Goal: Task Accomplishment & Management: Complete application form

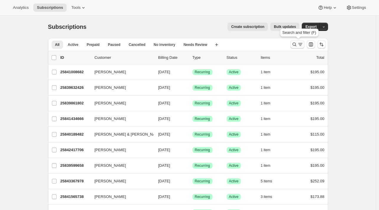
click at [295, 44] on icon "Search and filter results" at bounding box center [294, 45] width 6 height 6
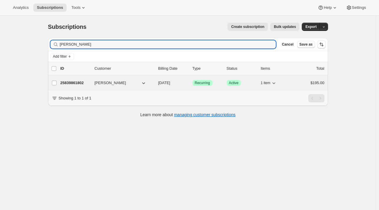
type input "murr"
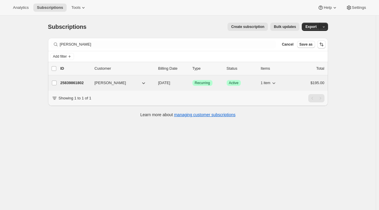
click at [79, 84] on p "25839861802" at bounding box center [74, 83] width 29 height 6
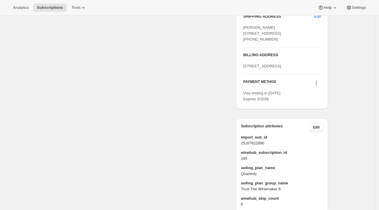
scroll to position [310, 0]
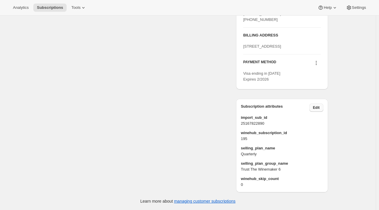
click at [317, 108] on span "Edit" at bounding box center [316, 107] width 7 height 5
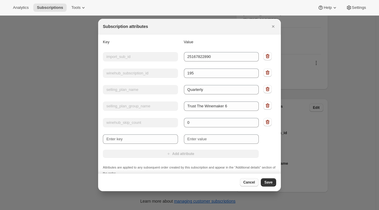
click at [250, 180] on button "Cancel" at bounding box center [249, 182] width 19 height 8
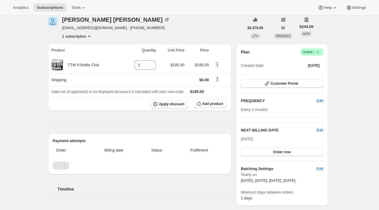
scroll to position [0, 0]
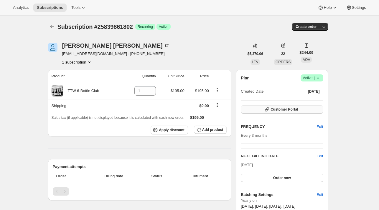
click at [284, 111] on span "Customer Portal" at bounding box center [283, 109] width 27 height 5
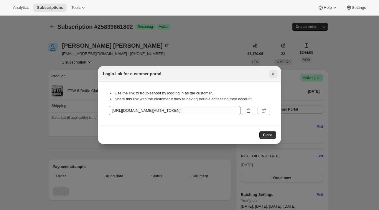
click at [273, 72] on icon "Close" at bounding box center [273, 74] width 6 height 6
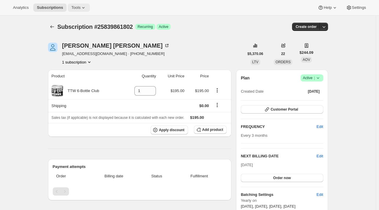
click at [73, 10] on span "Tools" at bounding box center [75, 7] width 9 height 5
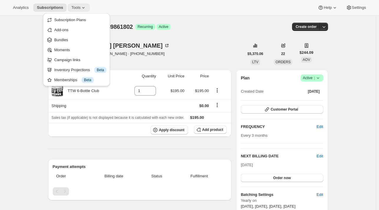
click at [73, 10] on span "Tools" at bounding box center [75, 7] width 9 height 5
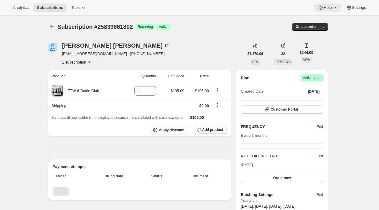
click at [332, 8] on icon at bounding box center [335, 8] width 6 height 6
click at [328, 31] on span "Help Center" at bounding box center [327, 30] width 20 height 4
click at [90, 62] on icon "Product actions" at bounding box center [89, 62] width 2 height 1
click at [225, 54] on div "Sally Murrey murreysally@gmail.com · +64274319934 1 subscription" at bounding box center [146, 54] width 196 height 22
click at [212, 130] on span "Add product" at bounding box center [212, 130] width 21 height 5
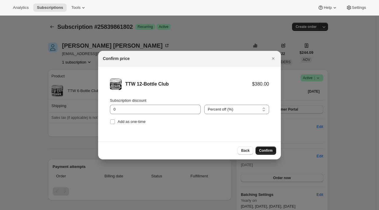
click at [262, 151] on span "Confirm" at bounding box center [266, 150] width 14 height 5
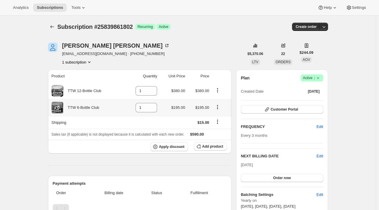
click at [217, 107] on icon "Product actions" at bounding box center [217, 107] width 6 height 6
click at [219, 108] on icon "Product actions" at bounding box center [217, 107] width 6 height 6
click at [218, 93] on button "Product actions" at bounding box center [217, 90] width 9 height 6
click at [217, 103] on span "Remove" at bounding box center [215, 101] width 14 height 4
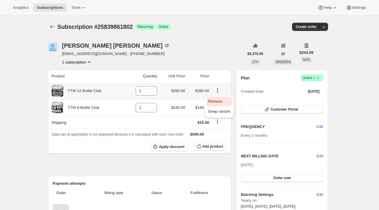
type input "0"
click at [219, 107] on icon "Product actions" at bounding box center [217, 107] width 6 height 6
click at [218, 91] on icon "Product actions" at bounding box center [217, 90] width 1 height 1
click at [215, 102] on span "Remove" at bounding box center [215, 101] width 14 height 4
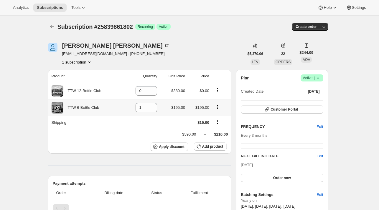
click at [218, 106] on icon "Product actions" at bounding box center [217, 107] width 6 height 6
click at [219, 130] on span "Swap variant" at bounding box center [219, 128] width 22 height 4
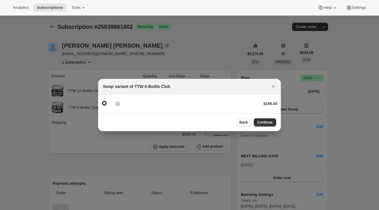
click at [248, 123] on span "Back" at bounding box center [243, 122] width 9 height 5
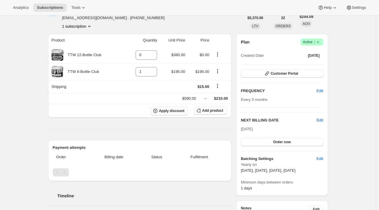
scroll to position [36, 0]
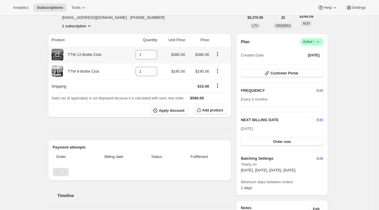
click at [218, 53] on icon "Product actions" at bounding box center [217, 54] width 6 height 6
click at [217, 66] on span "Remove" at bounding box center [215, 65] width 14 height 4
type input "0"
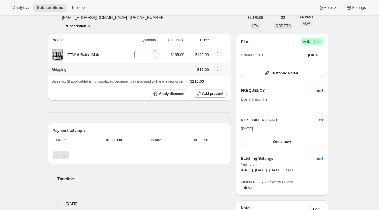
click at [218, 69] on icon "Shipping actions" at bounding box center [217, 69] width 6 height 6
click at [217, 80] on span "Edit shipping rate" at bounding box center [218, 80] width 29 height 4
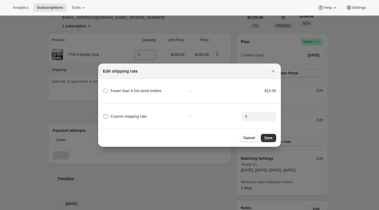
click at [137, 115] on span "Custom shipping rate" at bounding box center [128, 116] width 36 height 4
click at [103, 115] on input "Custom shipping rate" at bounding box center [103, 114] width 0 height 0
radio input "true"
click at [256, 115] on input ":r2s:" at bounding box center [258, 116] width 18 height 9
click at [267, 139] on span "Save" at bounding box center [268, 138] width 8 height 5
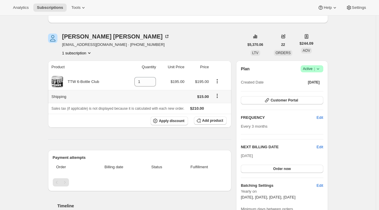
click at [217, 97] on icon "Shipping actions" at bounding box center [216, 97] width 1 height 1
click at [216, 110] on span "Edit shipping rate" at bounding box center [218, 107] width 29 height 6
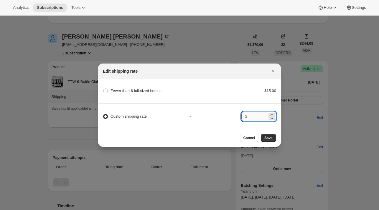
click at [257, 113] on input ":r2s:" at bounding box center [258, 116] width 18 height 9
type input "0"
click at [268, 140] on span "Save" at bounding box center [268, 138] width 8 height 5
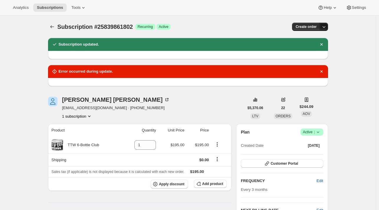
click at [324, 27] on icon "button" at bounding box center [323, 27] width 3 height 2
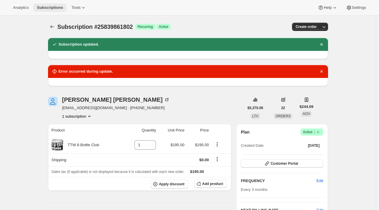
click at [52, 7] on span "Subscriptions" at bounding box center [50, 7] width 26 height 5
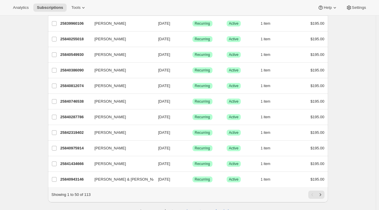
scroll to position [669, 0]
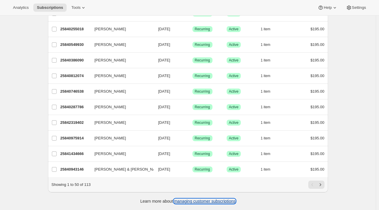
click at [192, 203] on link "managing customer subscriptions" at bounding box center [205, 201] width 62 height 5
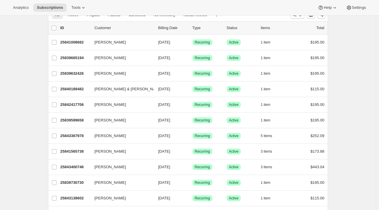
scroll to position [0, 0]
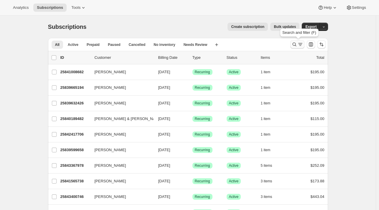
click at [300, 47] on button "Search and filter results" at bounding box center [297, 44] width 14 height 8
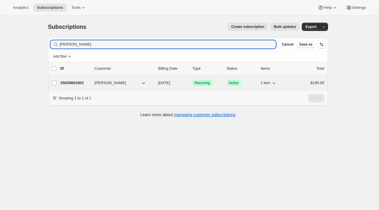
type input "murr"
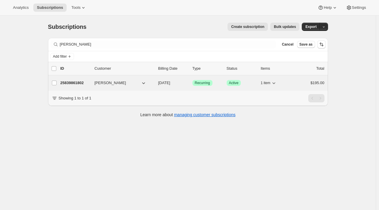
click at [78, 84] on p "25839861802" at bounding box center [74, 83] width 29 height 6
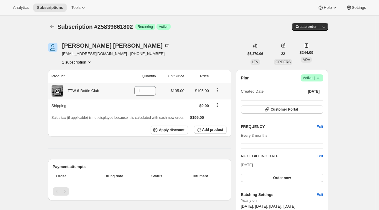
click at [217, 91] on icon "Product actions" at bounding box center [217, 90] width 6 height 6
click at [215, 102] on span "Swap variant" at bounding box center [218, 101] width 22 height 4
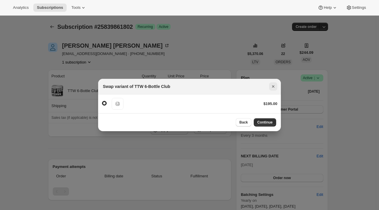
click at [273, 84] on icon "Close" at bounding box center [273, 87] width 6 height 6
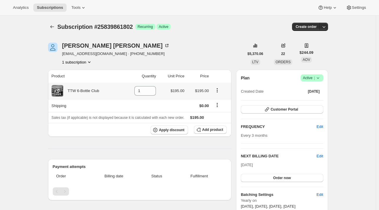
click at [217, 91] on icon "Product actions" at bounding box center [216, 90] width 1 height 1
click at [74, 7] on span "Tools" at bounding box center [75, 7] width 9 height 5
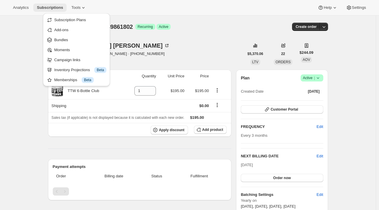
click at [55, 6] on span "Subscriptions" at bounding box center [50, 7] width 26 height 5
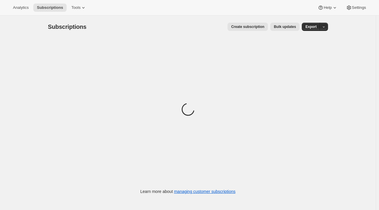
click at [247, 26] on span "Create subscription" at bounding box center [247, 26] width 33 height 5
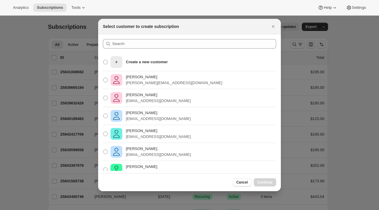
click at [190, 49] on div ":rka:" at bounding box center [189, 46] width 173 height 14
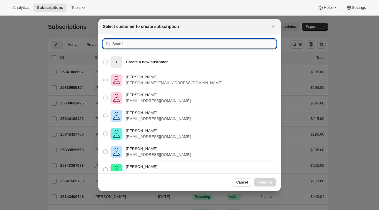
click at [184, 47] on input ":rka:" at bounding box center [194, 43] width 164 height 9
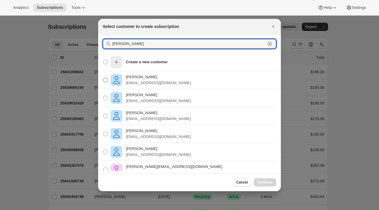
type input "sally"
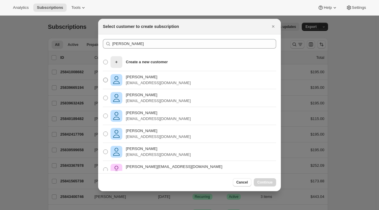
click at [106, 80] on span ":rka:" at bounding box center [105, 80] width 5 height 5
click at [103, 78] on input "Sally Murrey murreysally@gmail.com" at bounding box center [103, 78] width 0 height 0
radio input "true"
click at [264, 181] on span "Continue" at bounding box center [264, 182] width 15 height 5
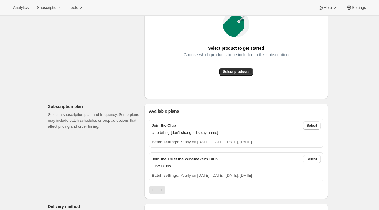
scroll to position [106, 0]
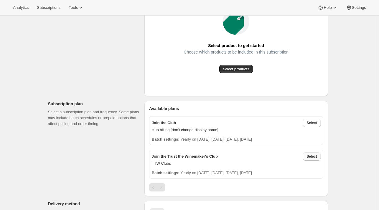
click at [316, 156] on span "Select" at bounding box center [311, 156] width 10 height 5
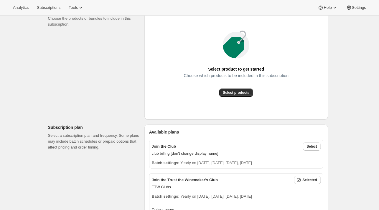
scroll to position [75, 0]
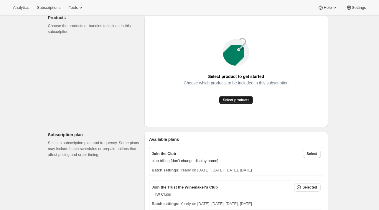
click at [233, 100] on span "Select products" at bounding box center [236, 100] width 27 height 5
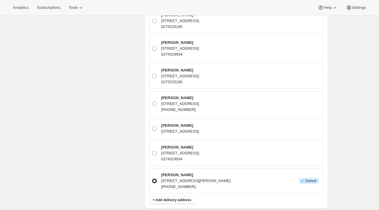
scroll to position [389, 0]
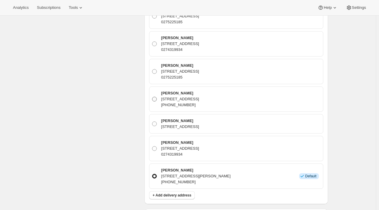
click at [157, 97] on span at bounding box center [154, 99] width 5 height 5
click at [152, 97] on input "Sally Murrey 480 Otaki Gorge Road, Hautere, WGN, 5582, New Zealand +64274319934" at bounding box center [152, 97] width 0 height 0
radio input "true"
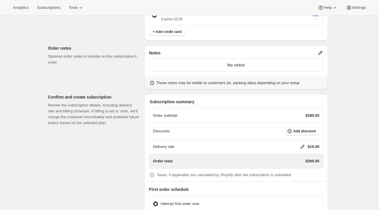
scroll to position [609, 0]
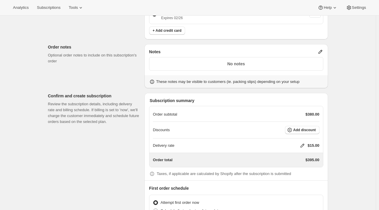
click at [305, 143] on icon at bounding box center [302, 146] width 6 height 6
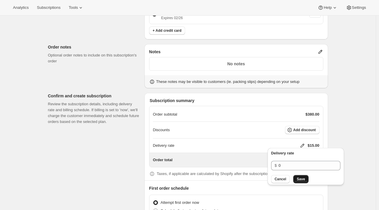
click at [299, 177] on span "Save" at bounding box center [301, 179] width 8 height 5
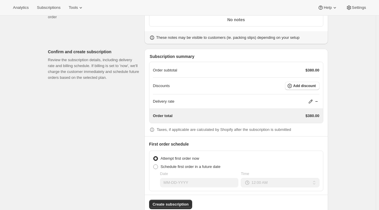
scroll to position [657, 0]
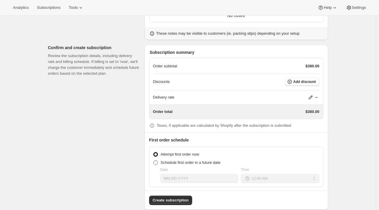
click at [158, 161] on span at bounding box center [155, 163] width 5 height 5
click at [153, 161] on input "Schedule first order in a future date" at bounding box center [153, 161] width 0 height 0
radio input "true"
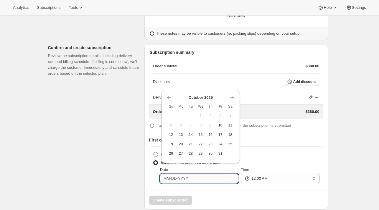
click at [183, 178] on input "Date" at bounding box center [199, 178] width 78 height 9
click at [231, 98] on icon "Show next month, November 2025" at bounding box center [232, 98] width 6 height 6
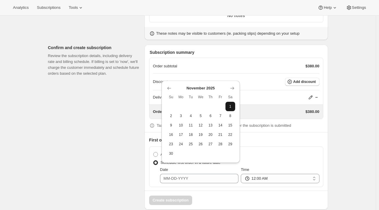
click at [231, 106] on span "1" at bounding box center [230, 106] width 5 height 5
type input "11-01-2025"
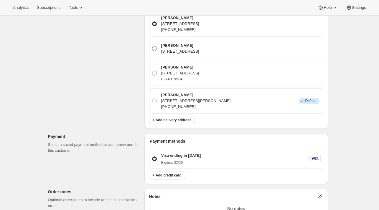
scroll to position [464, 0]
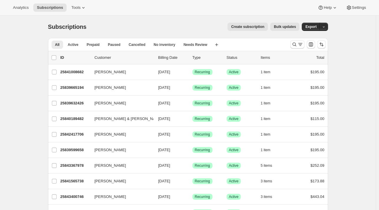
click at [242, 26] on span "Create subscription" at bounding box center [247, 26] width 33 height 5
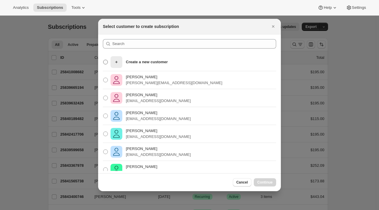
click at [159, 60] on p "Create a new customer" at bounding box center [147, 62] width 42 height 6
click at [103, 60] on input "Create a new customer" at bounding box center [103, 60] width 0 height 0
radio input "true"
click at [268, 183] on span "Continue" at bounding box center [264, 182] width 15 height 5
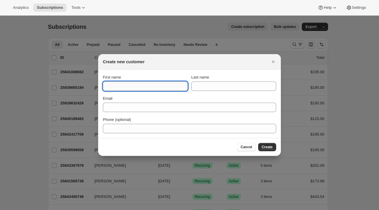
click at [132, 87] on input "First name" at bounding box center [145, 86] width 85 height 9
type input "[PERSON_NAME]"
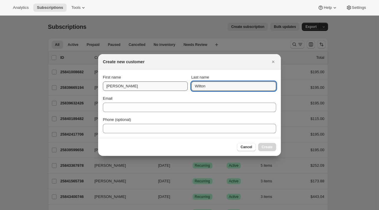
type input "Wilton"
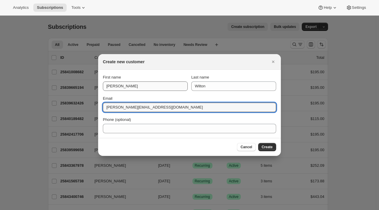
type input "[PERSON_NAME][EMAIL_ADDRESS][DOMAIN_NAME]"
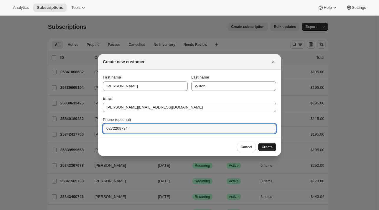
type input "0272209734"
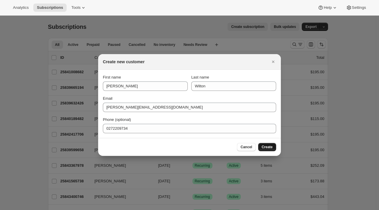
click at [272, 148] on button "Create" at bounding box center [267, 147] width 18 height 8
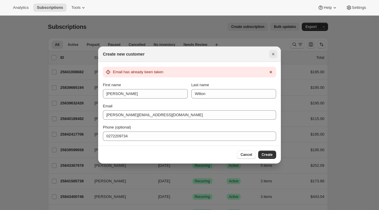
click at [274, 54] on icon "Close" at bounding box center [273, 54] width 6 height 6
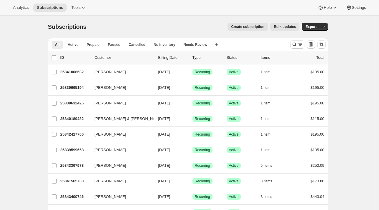
click at [264, 26] on span "Create subscription" at bounding box center [247, 26] width 33 height 5
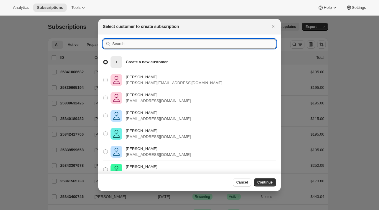
click at [225, 41] on input ":rc:" at bounding box center [194, 43] width 164 height 9
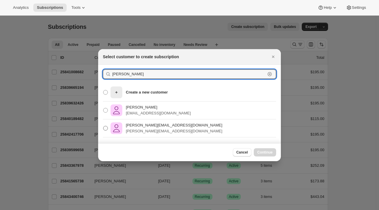
type input "[PERSON_NAME]"
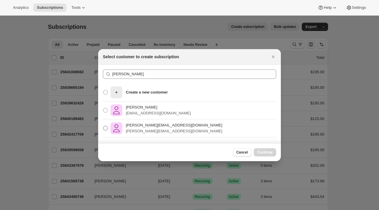
click at [131, 128] on p "[PERSON_NAME][EMAIL_ADDRESS][DOMAIN_NAME]" at bounding box center [174, 126] width 96 height 6
click at [103, 126] on input "[PERSON_NAME][EMAIL_ADDRESS][DOMAIN_NAME] [PERSON_NAME][DOMAIN_NAME][EMAIL_ADDR…" at bounding box center [103, 126] width 0 height 0
radio input "true"
click at [267, 151] on span "Continue" at bounding box center [264, 152] width 15 height 5
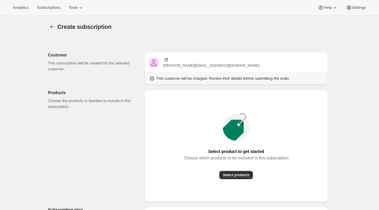
click at [166, 57] on icon at bounding box center [166, 60] width 6 height 6
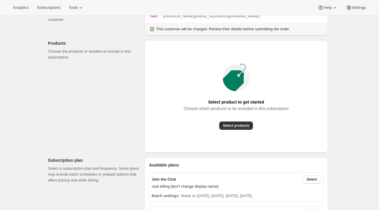
scroll to position [53, 0]
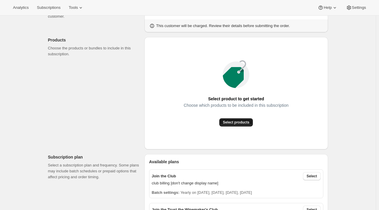
click at [243, 120] on span "Select products" at bounding box center [236, 122] width 27 height 5
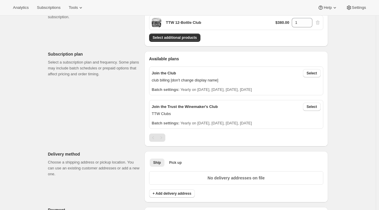
scroll to position [90, 0]
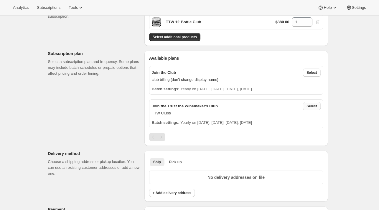
click at [312, 104] on span "Select" at bounding box center [311, 106] width 10 height 5
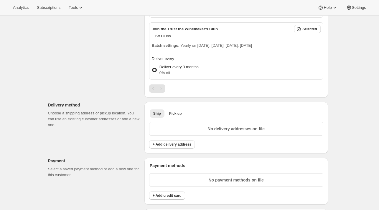
scroll to position [171, 0]
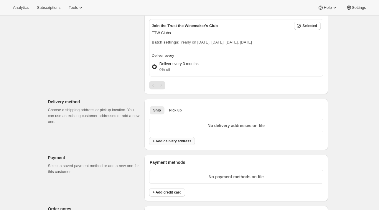
click at [175, 139] on span "+ Add delivery address" at bounding box center [172, 141] width 39 height 5
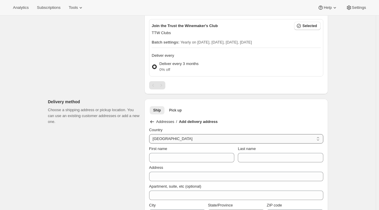
click at [175, 139] on select "[GEOGRAPHIC_DATA] [GEOGRAPHIC_DATA]" at bounding box center [236, 138] width 174 height 9
select select "NZ"
click at [150, 134] on select "[GEOGRAPHIC_DATA] [GEOGRAPHIC_DATA]" at bounding box center [236, 138] width 174 height 9
select select "AUK"
click at [166, 157] on input "First name" at bounding box center [191, 157] width 85 height 9
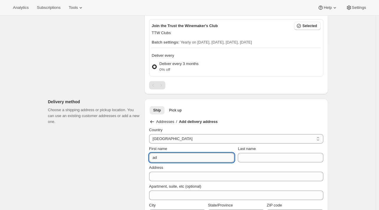
type input "a"
type input "[PERSON_NAME]"
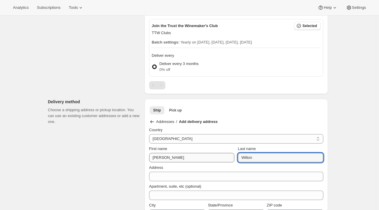
type input "Wilton"
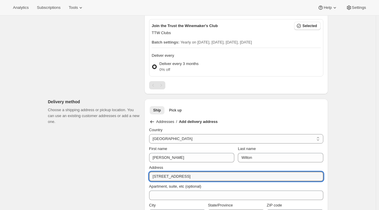
type input "[STREET_ADDRESS]"
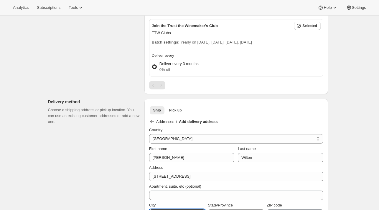
scroll to position [179, 0]
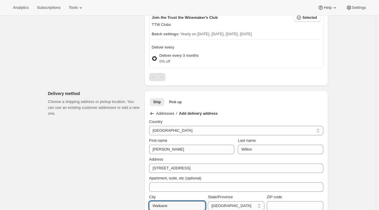
type input "Waikane"
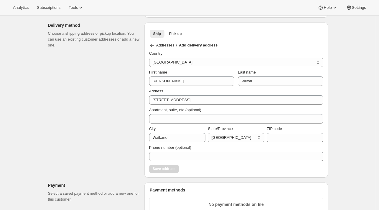
scroll to position [248, 0]
click at [218, 135] on select "Auckland Bay of Plenty [GEOGRAPHIC_DATA] [GEOGRAPHIC_DATA] [GEOGRAPHIC_DATA] [G…" at bounding box center [236, 137] width 57 height 9
select select "WGN"
click at [209, 133] on select "Auckland Bay of Plenty [GEOGRAPHIC_DATA] [GEOGRAPHIC_DATA] [GEOGRAPHIC_DATA] [G…" at bounding box center [236, 137] width 57 height 9
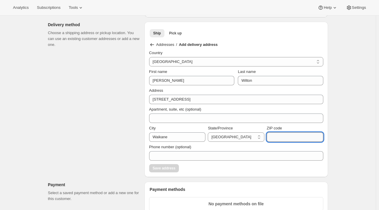
click at [282, 136] on input "ZIP code" at bounding box center [295, 137] width 57 height 9
type input "5036"
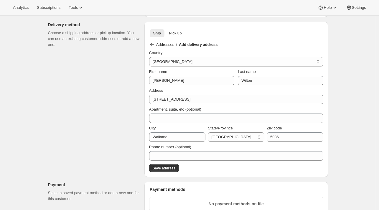
click at [358, 142] on div "Create subscription. This page is ready Create subscription Customer This subsc…" at bounding box center [188, 112] width 376 height 689
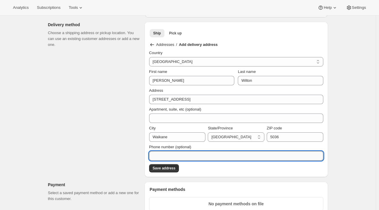
click at [278, 156] on input "Phone number (optional)" at bounding box center [236, 155] width 174 height 9
type input "0272209734"
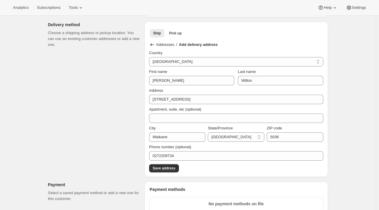
click at [350, 158] on div "Create subscription. This page is ready Create subscription Customer This subsc…" at bounding box center [188, 112] width 376 height 689
click at [157, 168] on span "Save address" at bounding box center [164, 168] width 23 height 5
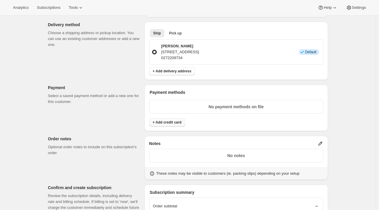
click at [171, 122] on span "+ Add credit card" at bounding box center [167, 122] width 29 height 5
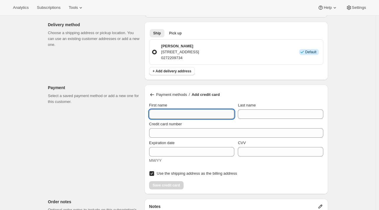
click at [166, 112] on input "First name" at bounding box center [191, 114] width 85 height 9
type input "[PERSON_NAME]"
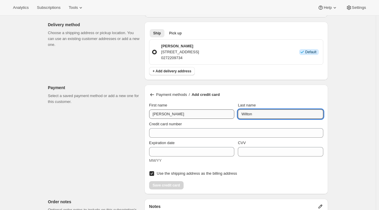
type input "Wilton"
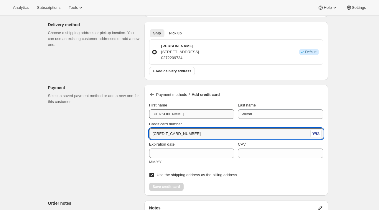
type input "[CREDIT_CARD_NUMBER]"
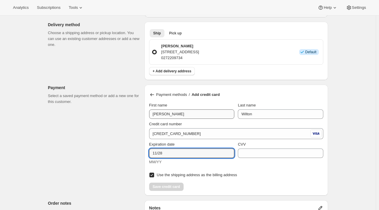
type input "11/28"
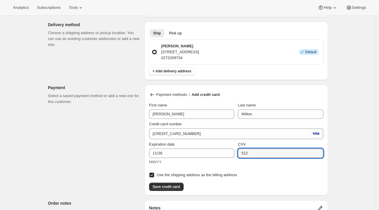
type input "512"
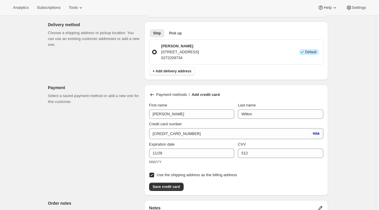
click at [350, 168] on div "Create subscription. This page is ready Create subscription Customer This subsc…" at bounding box center [188, 96] width 376 height 656
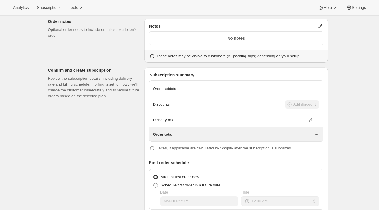
scroll to position [460, 0]
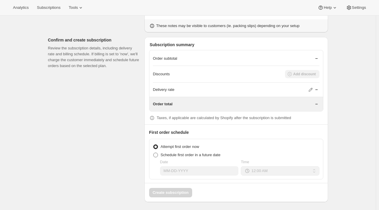
click at [173, 153] on span "Schedule first order in a future date" at bounding box center [191, 155] width 60 height 4
click at [153, 153] on input "Schedule first order in a future date" at bounding box center [153, 153] width 0 height 0
radio input "true"
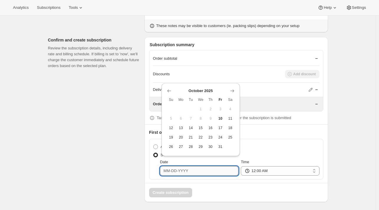
click at [219, 166] on input "Date" at bounding box center [199, 170] width 78 height 9
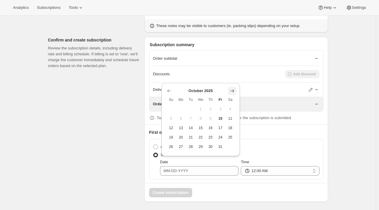
click at [234, 91] on icon "Show next month, November 2025" at bounding box center [232, 91] width 6 height 6
click at [234, 91] on th "Sa" at bounding box center [230, 90] width 10 height 9
click at [233, 82] on icon "Show next month, December 2025" at bounding box center [232, 81] width 4 height 3
click at [232, 88] on icon "Show next month, January 2026" at bounding box center [232, 91] width 6 height 6
click at [232, 88] on icon "Show next month, February 2026" at bounding box center [232, 91] width 6 height 6
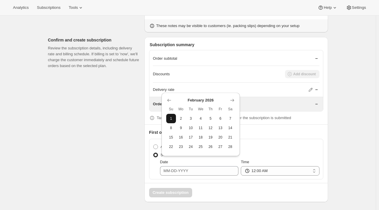
click at [171, 116] on span "1" at bounding box center [170, 118] width 5 height 5
type input "[DATE]"
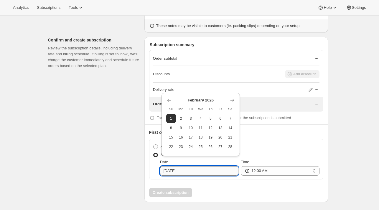
click at [201, 167] on input "[DATE]" at bounding box center [199, 170] width 78 height 9
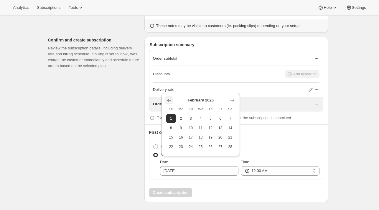
click at [167, 100] on icon "Show previous month, January 2026" at bounding box center [169, 100] width 4 height 3
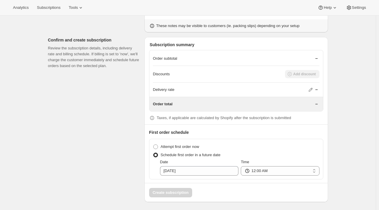
click at [181, 191] on div "Create subscription" at bounding box center [236, 190] width 183 height 14
click at [312, 87] on icon at bounding box center [310, 90] width 6 height 6
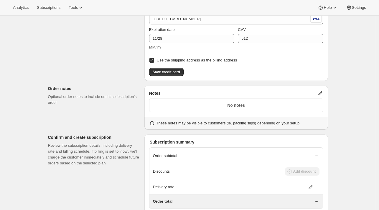
scroll to position [357, 0]
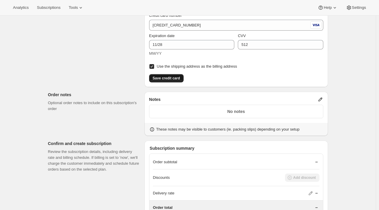
click at [160, 78] on span "Save credit card" at bounding box center [166, 78] width 27 height 5
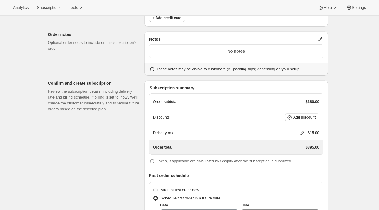
click at [305, 133] on icon at bounding box center [302, 133] width 6 height 6
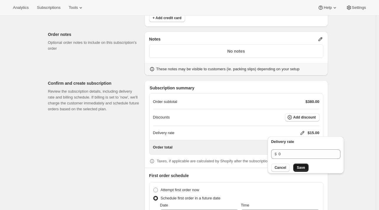
click at [300, 167] on span "Save" at bounding box center [301, 168] width 8 height 5
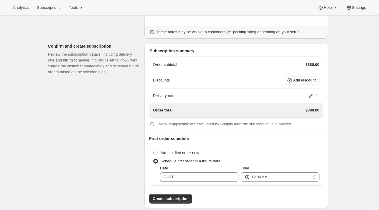
scroll to position [400, 0]
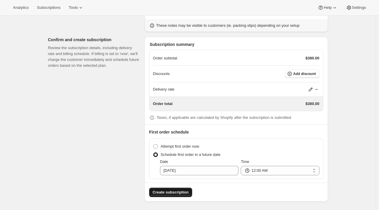
click at [168, 193] on span "Create subscription" at bounding box center [171, 193] width 36 height 6
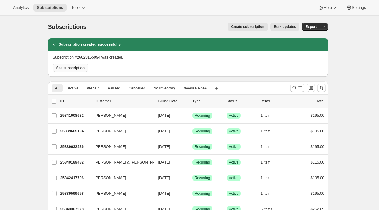
click at [77, 67] on span "See subscription" at bounding box center [70, 68] width 29 height 5
